Goal: Navigation & Orientation: Find specific page/section

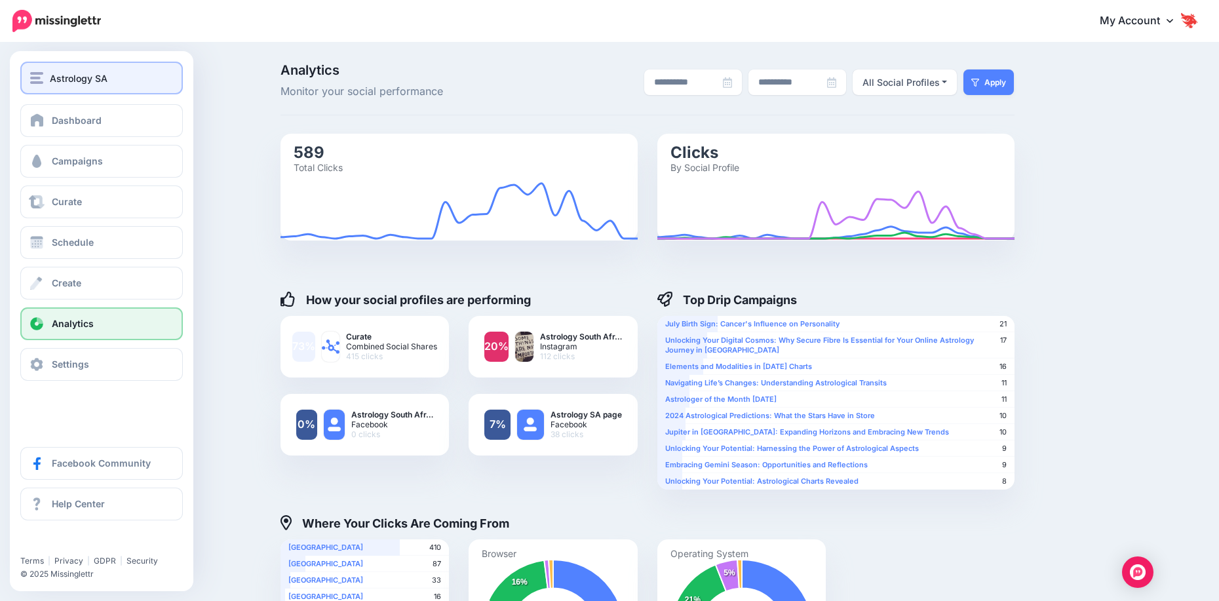
click at [82, 90] on button "Astrology SA" at bounding box center [101, 78] width 163 height 33
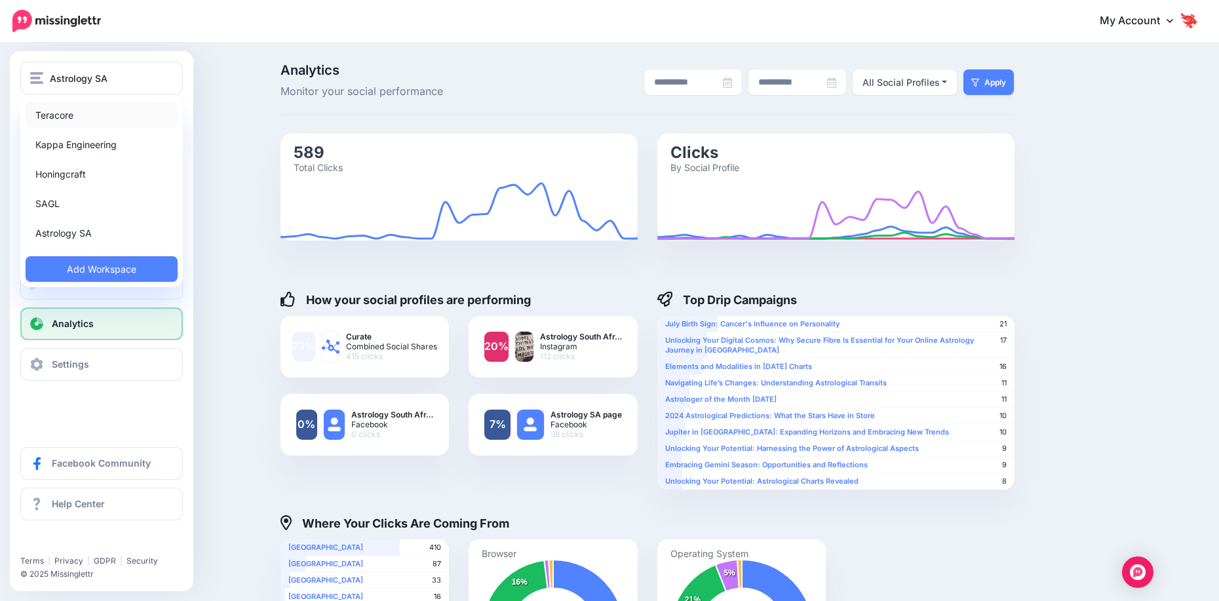
click at [85, 120] on link "Teracore" at bounding box center [102, 115] width 152 height 26
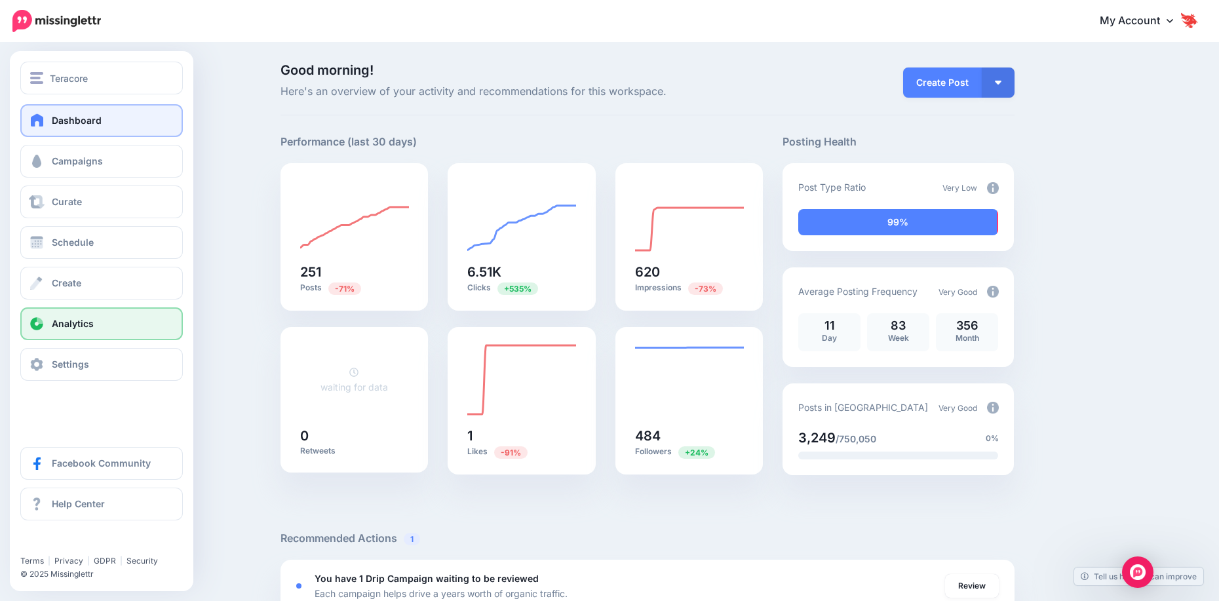
click at [58, 326] on span "Analytics" at bounding box center [73, 323] width 42 height 11
